Goal: Understand process/instructions: Learn how to perform a task or action

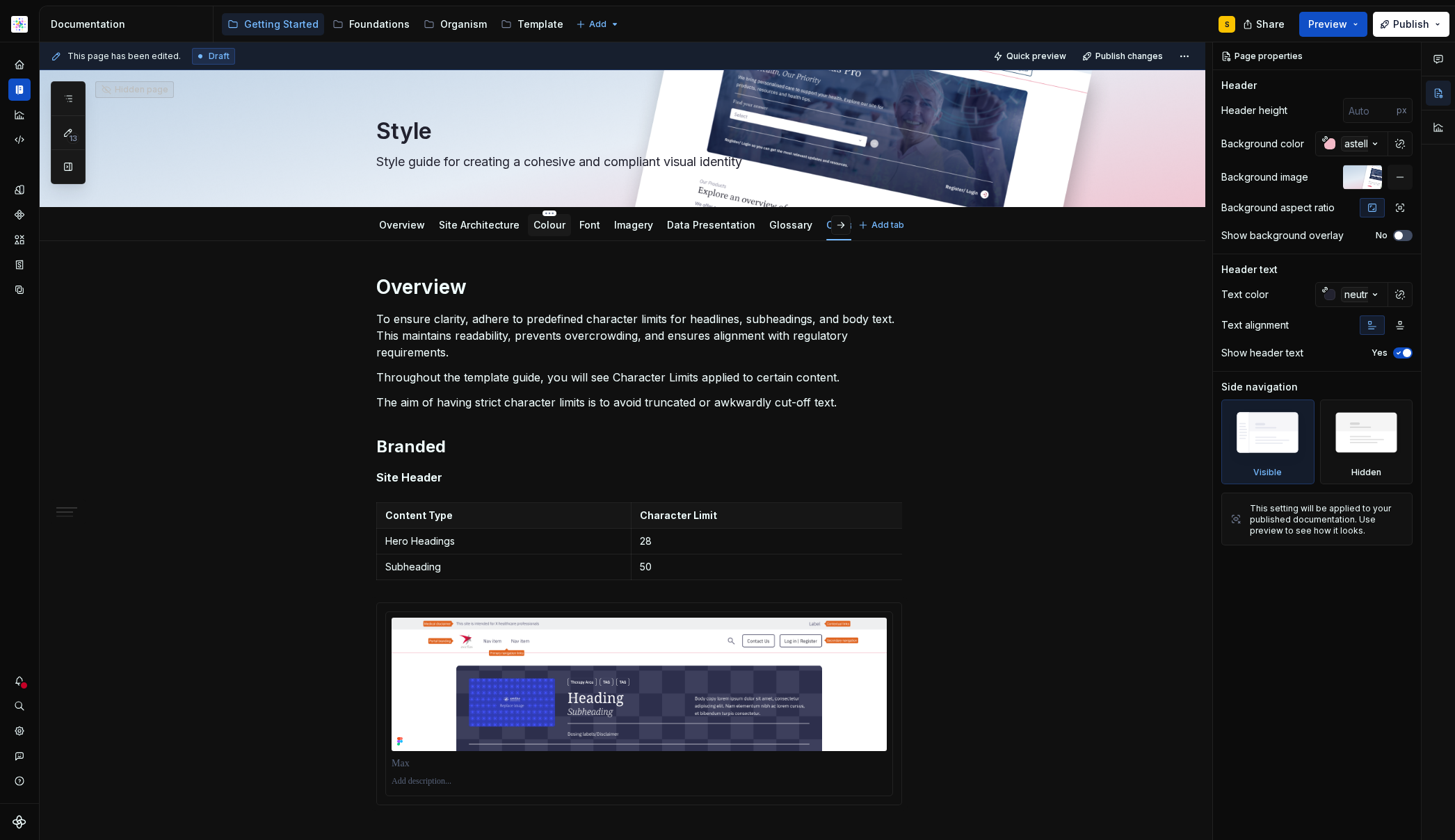
click at [547, 227] on link "Colour" at bounding box center [549, 225] width 32 height 12
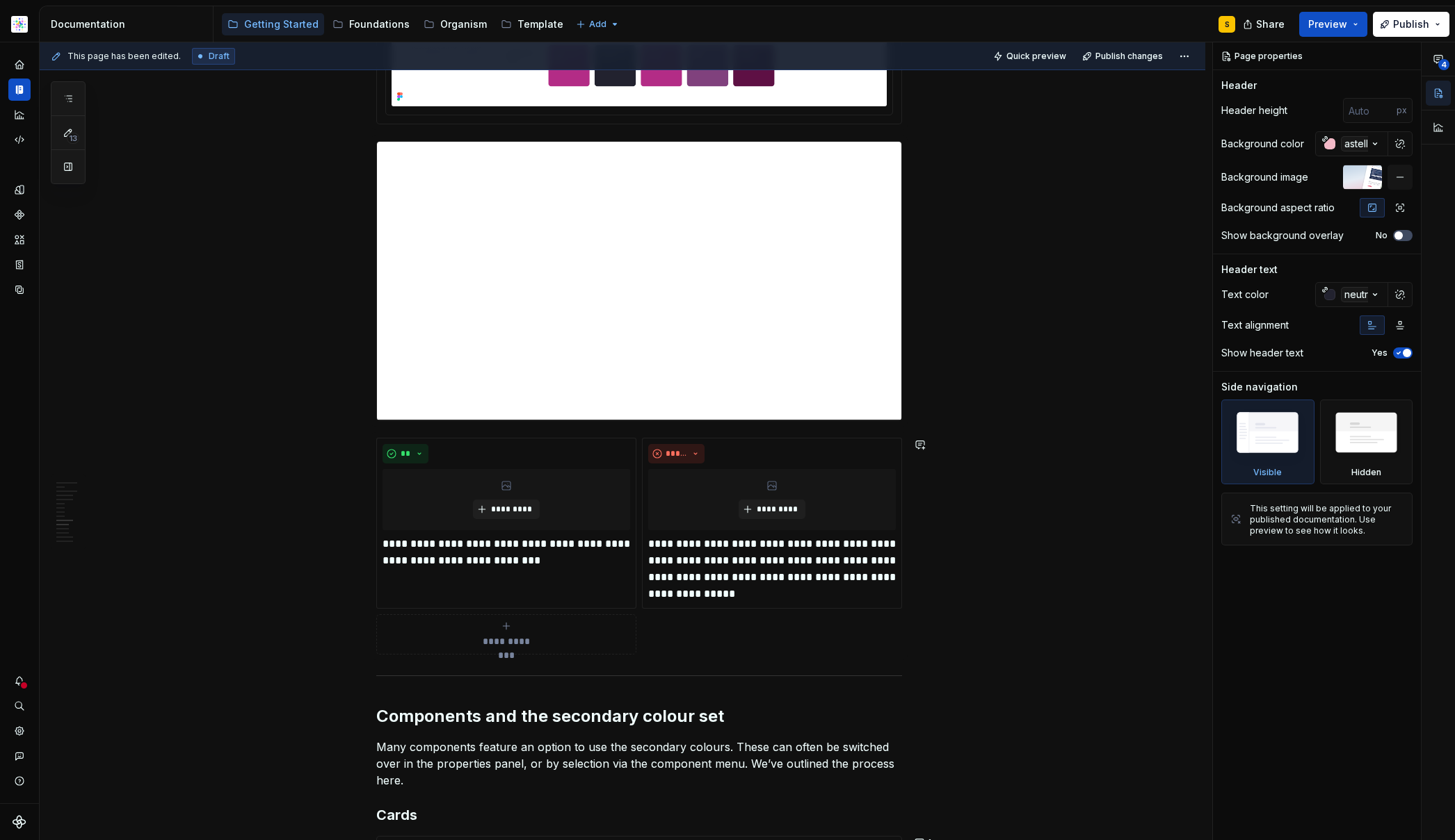
scroll to position [3917, 0]
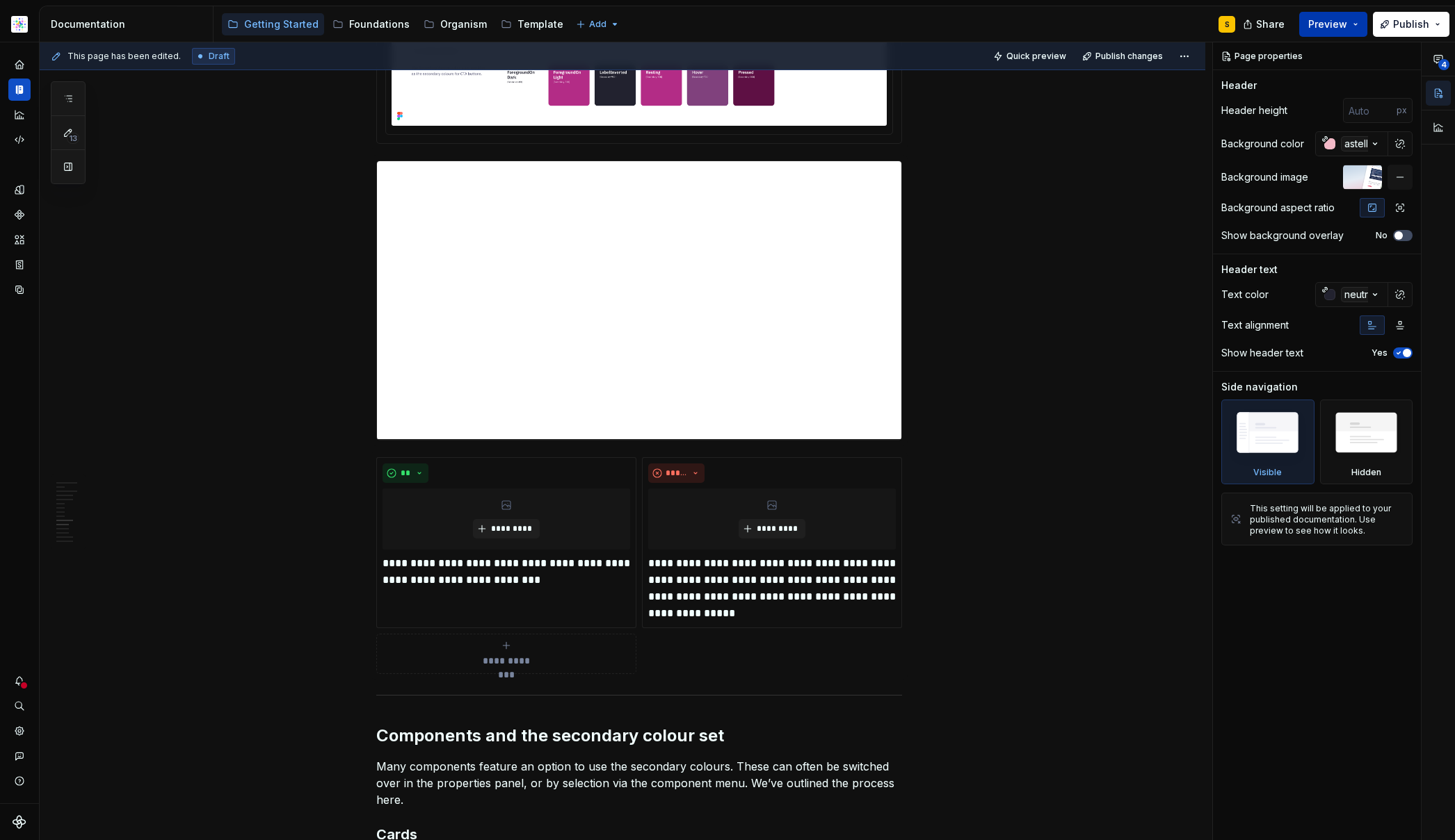
click at [1359, 22] on button "Preview" at bounding box center [1333, 24] width 68 height 25
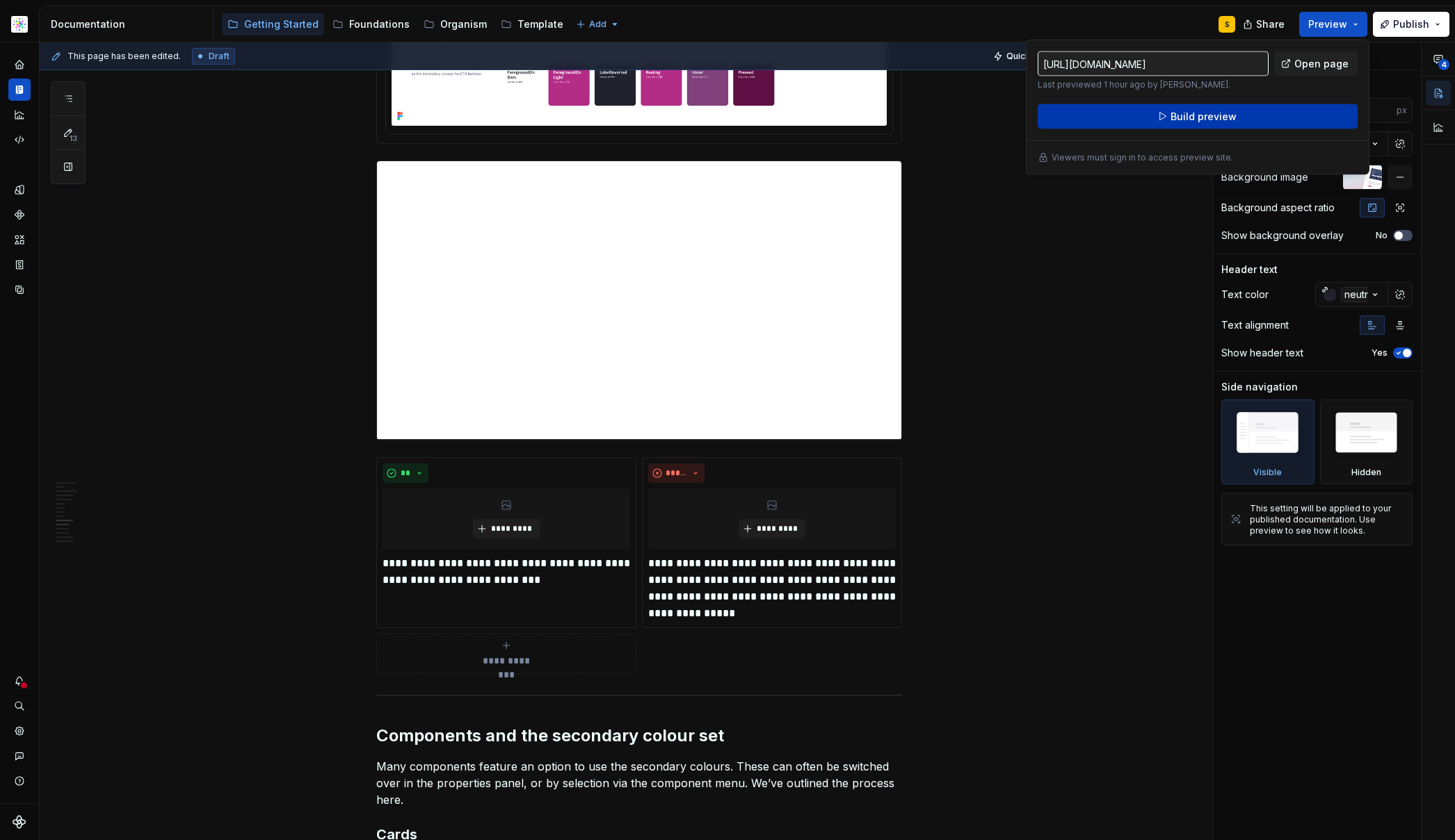
click at [1222, 115] on span "Build preview" at bounding box center [1203, 116] width 66 height 14
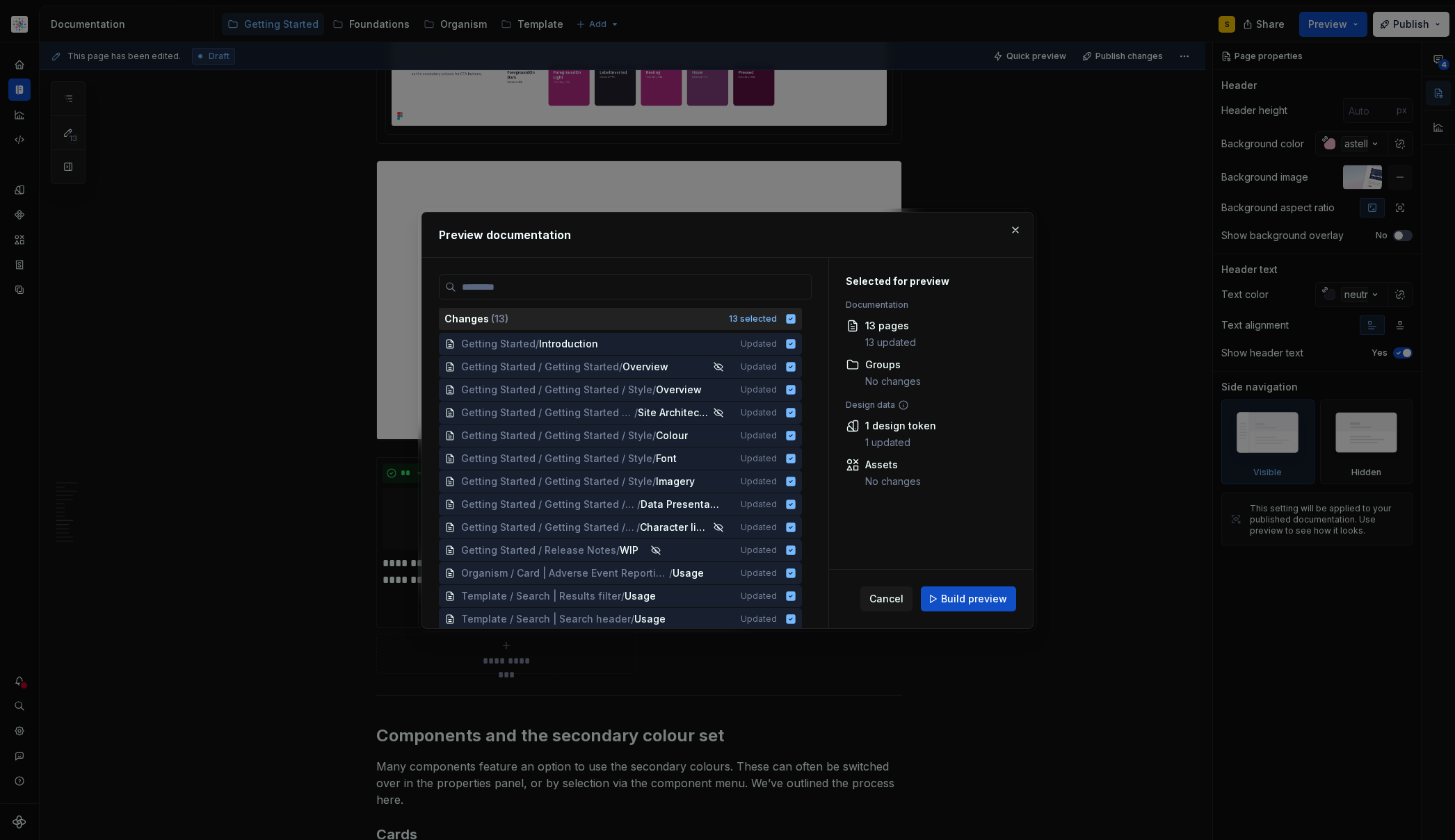
click at [792, 313] on div "Changes ( 13 ) 13 selected" at bounding box center [620, 319] width 363 height 22
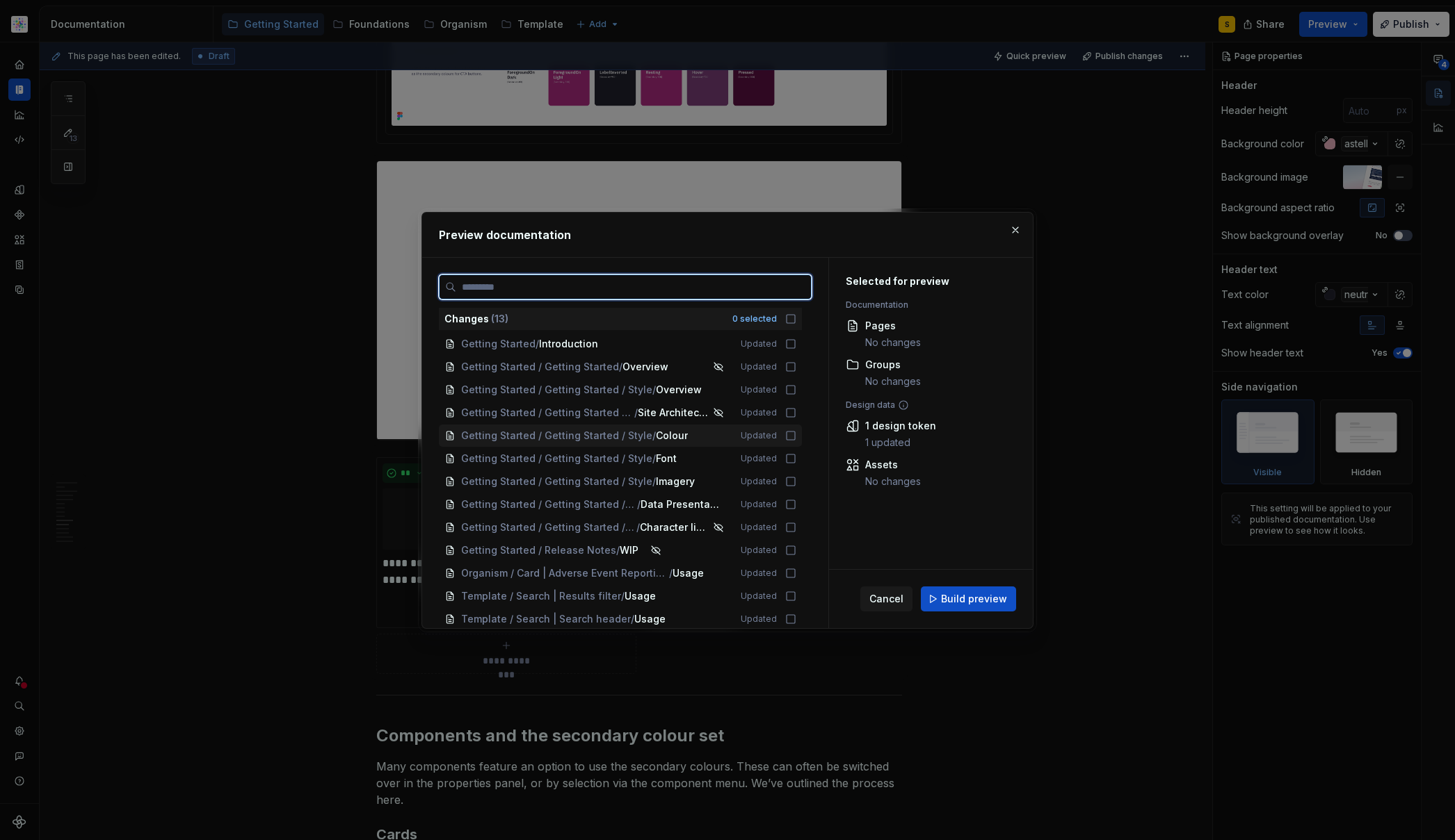
click at [795, 435] on icon at bounding box center [790, 435] width 11 height 11
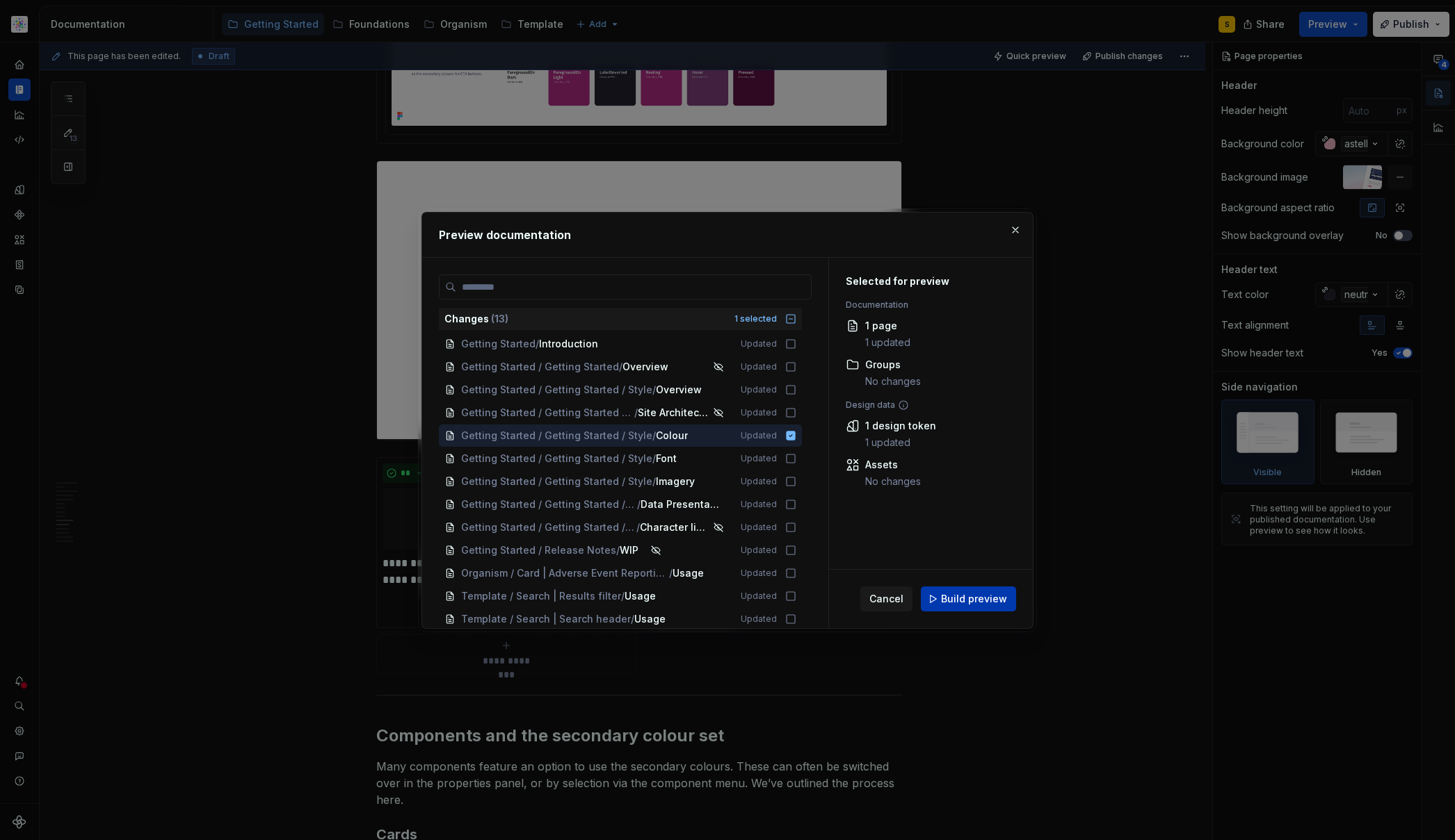
click at [956, 603] on span "Build preview" at bounding box center [974, 599] width 66 height 14
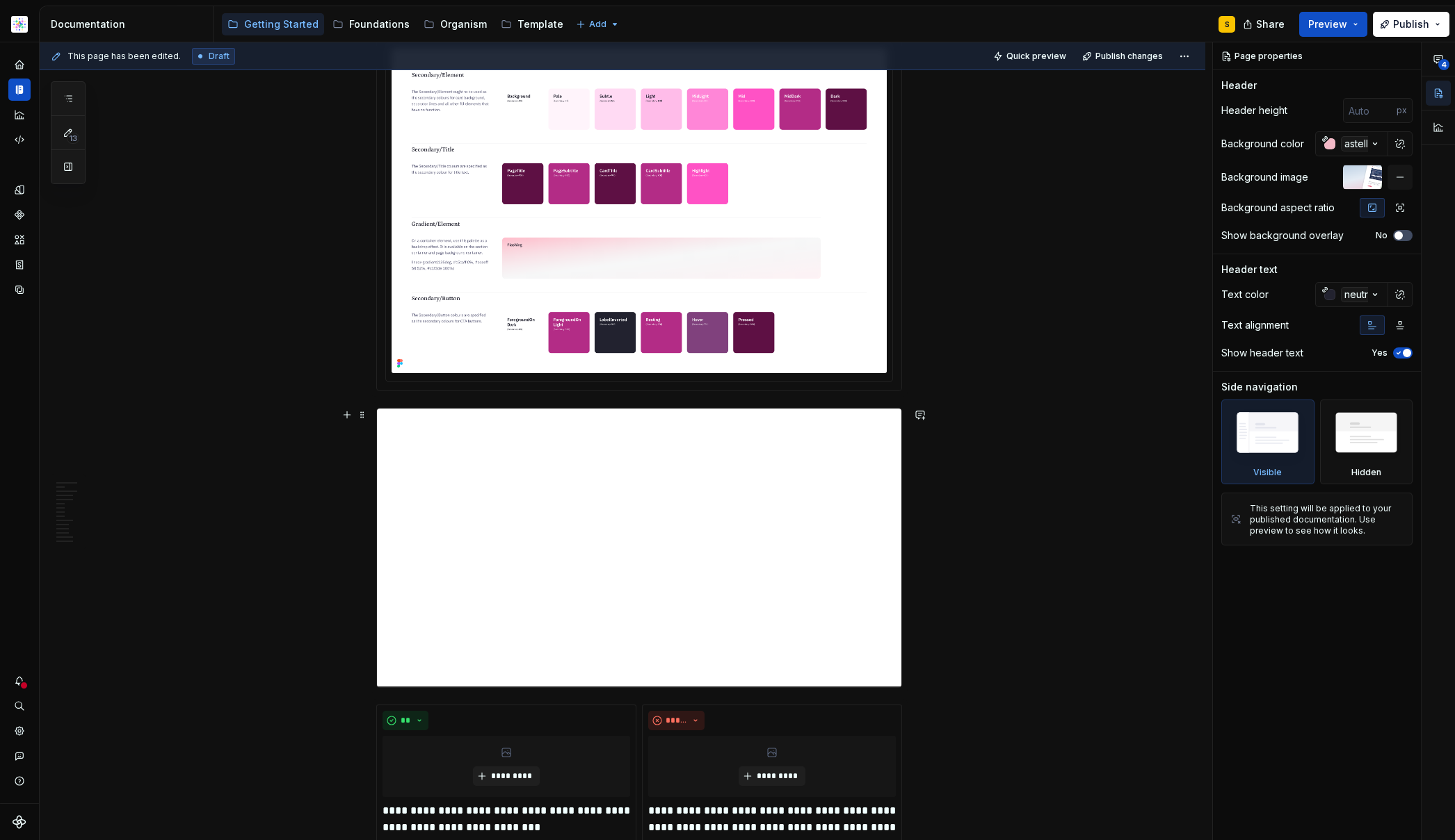
scroll to position [3636, 0]
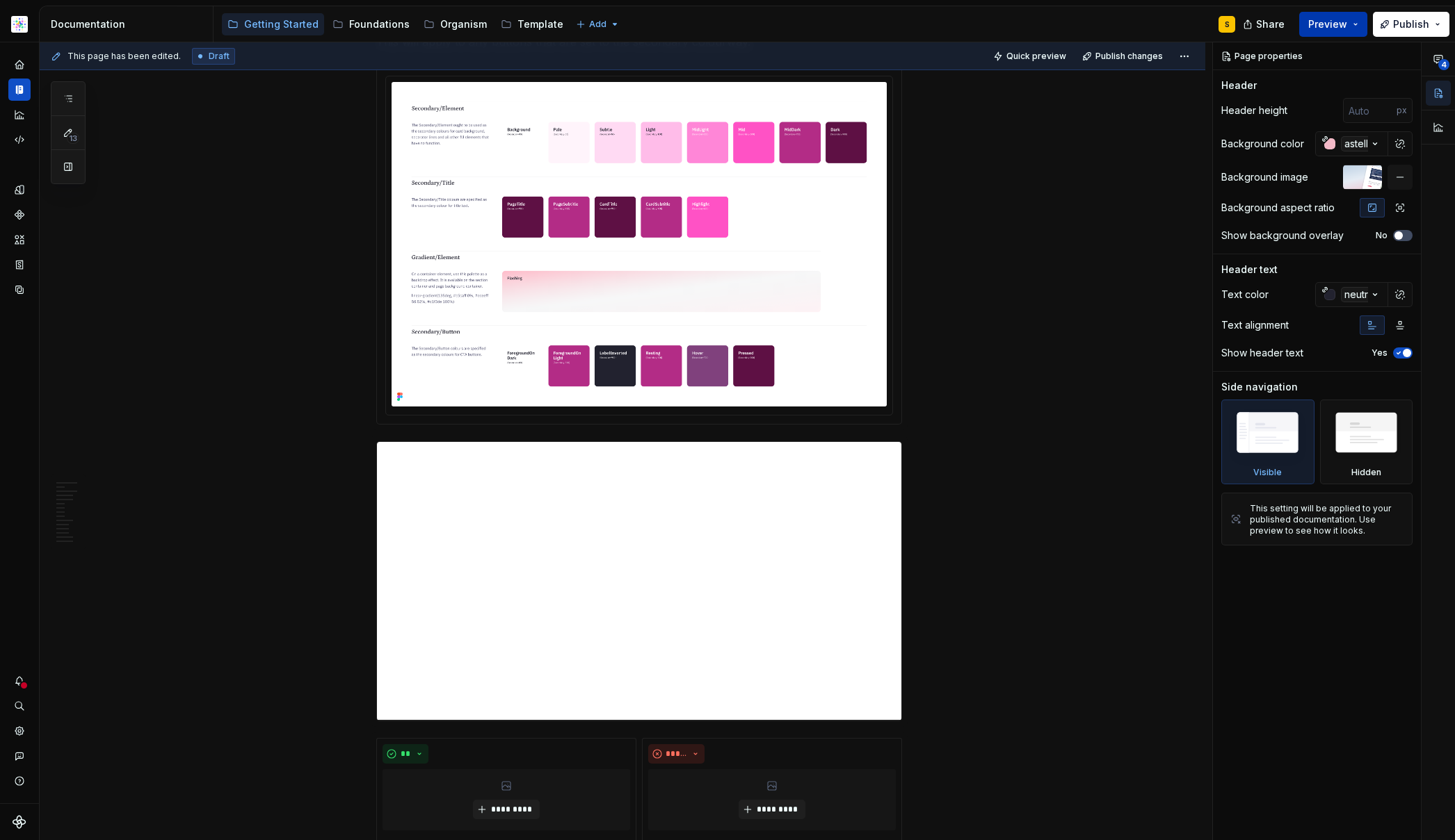
click at [1355, 21] on button "Preview" at bounding box center [1333, 24] width 68 height 25
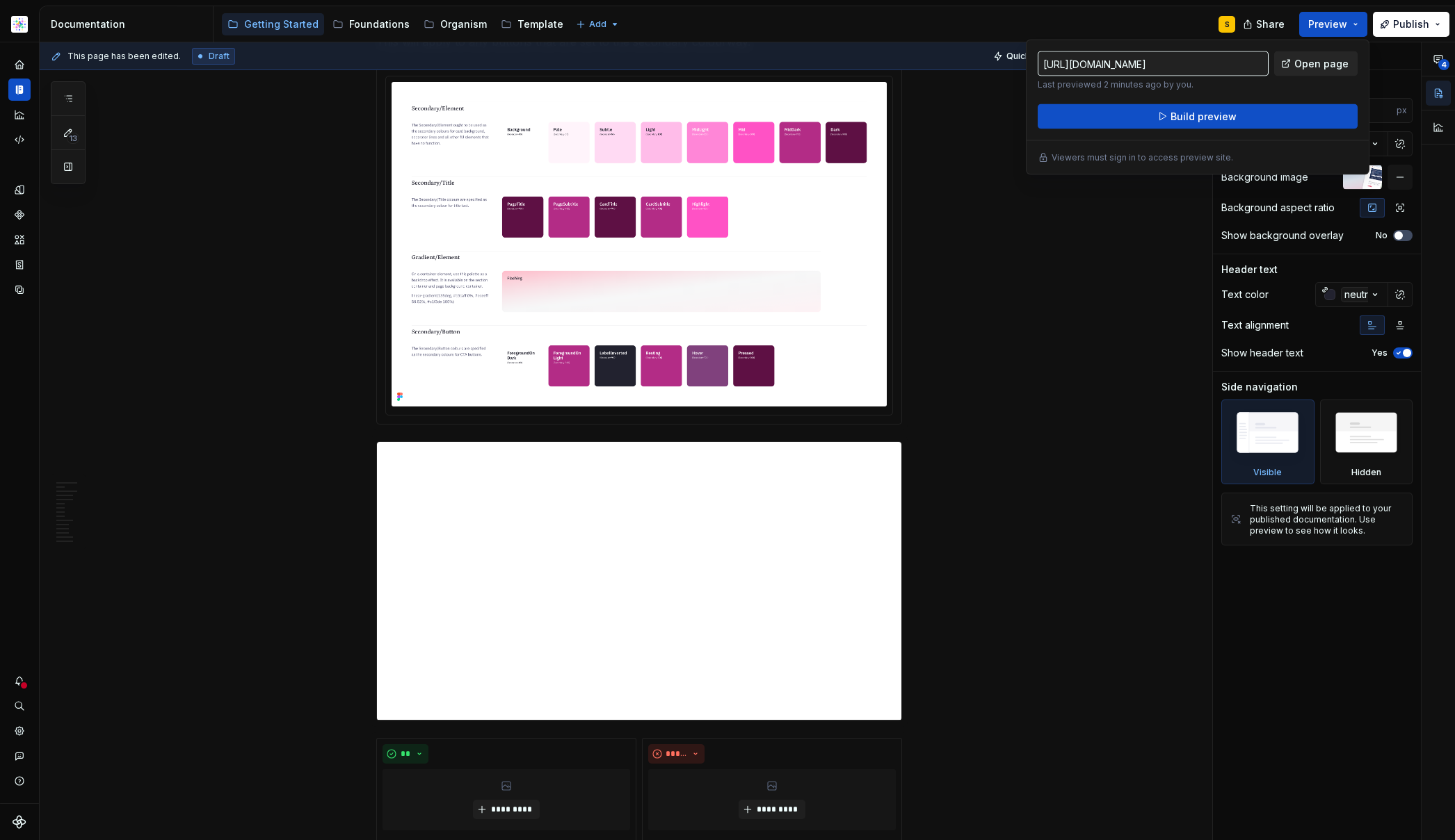
click at [1310, 63] on span "Open page" at bounding box center [1321, 63] width 54 height 14
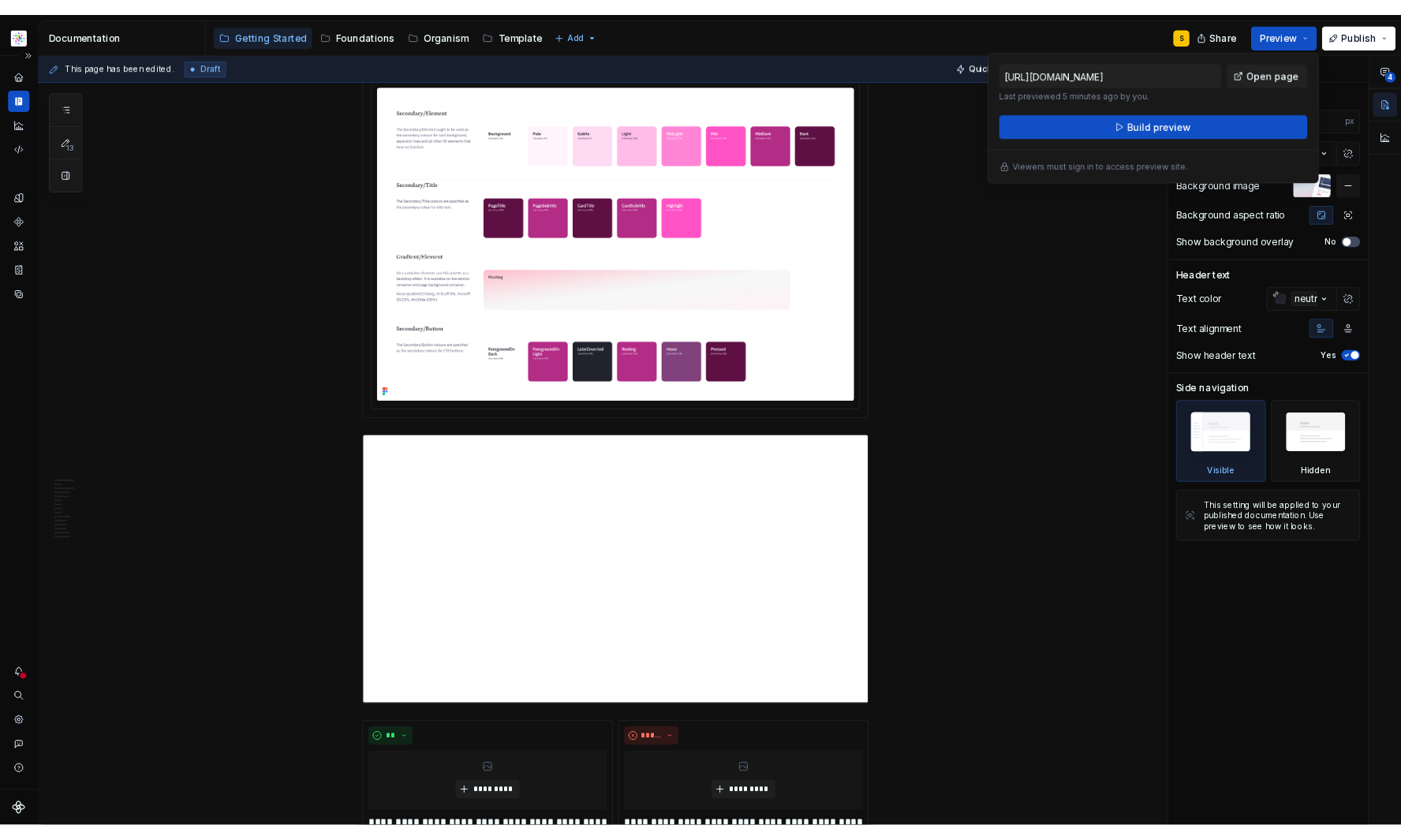
scroll to position [4137, 0]
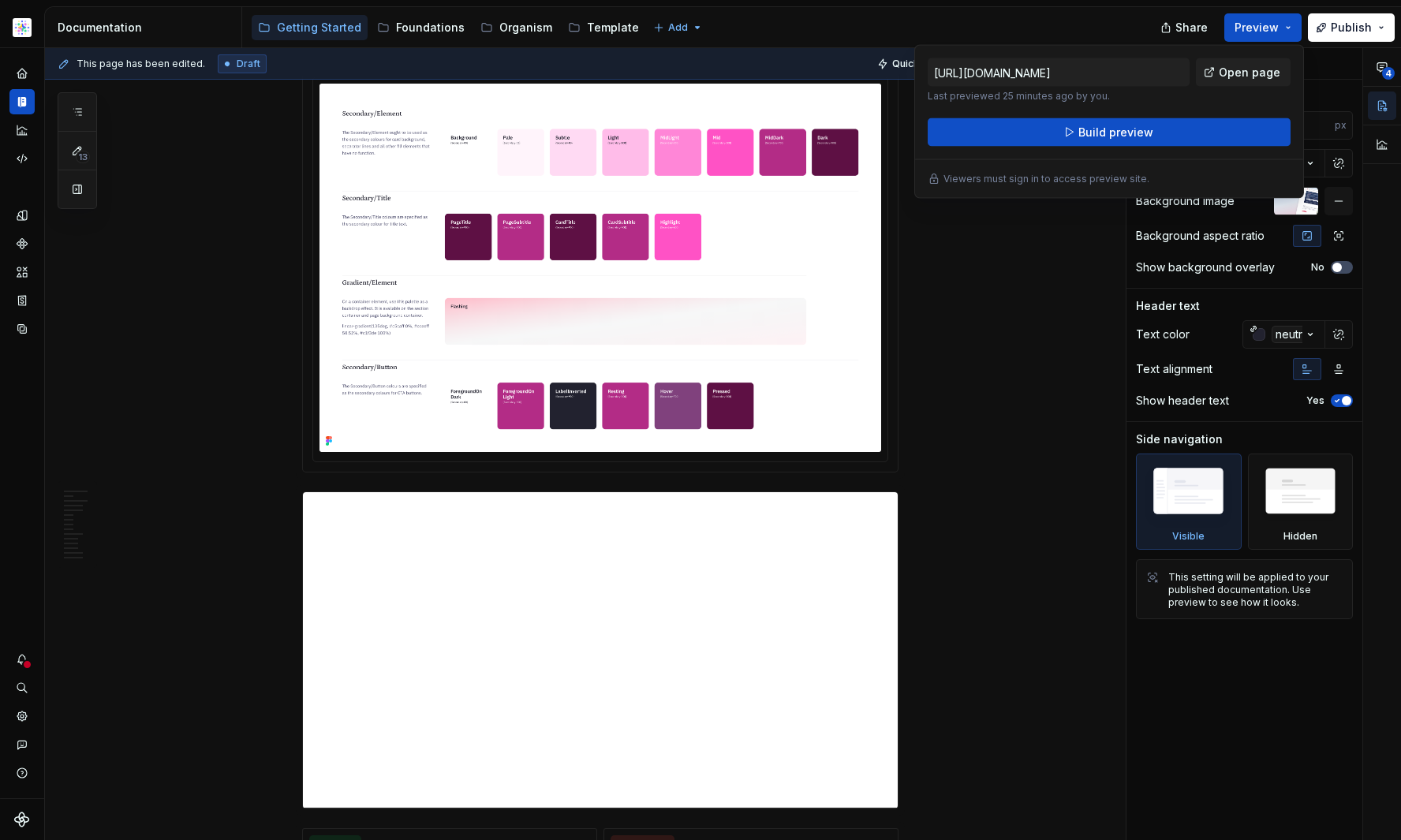
type textarea "*"
